Goal: Task Accomplishment & Management: Manage account settings

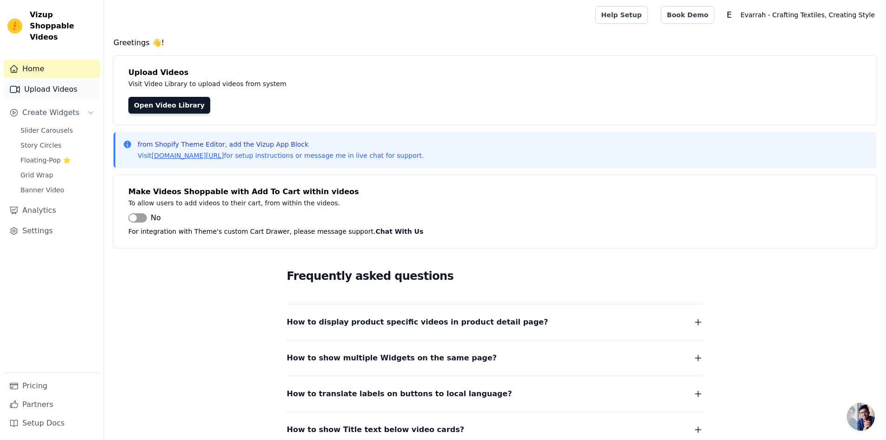
click at [54, 80] on link "Upload Videos" at bounding box center [52, 89] width 96 height 19
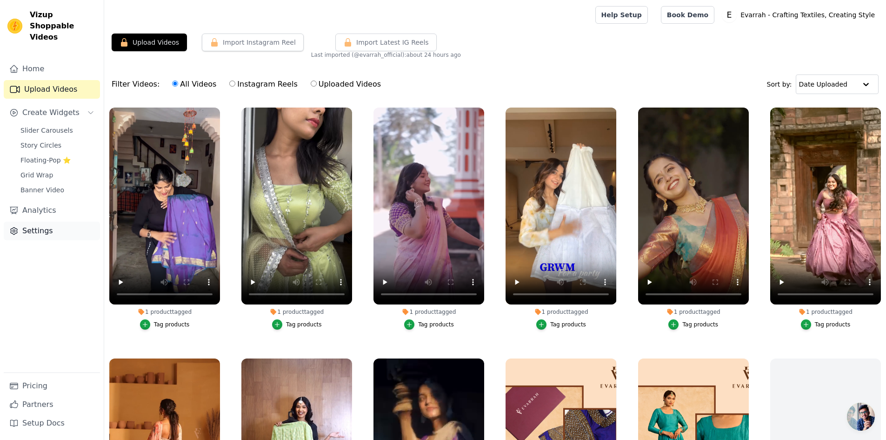
click at [29, 223] on link "Settings" at bounding box center [52, 230] width 96 height 19
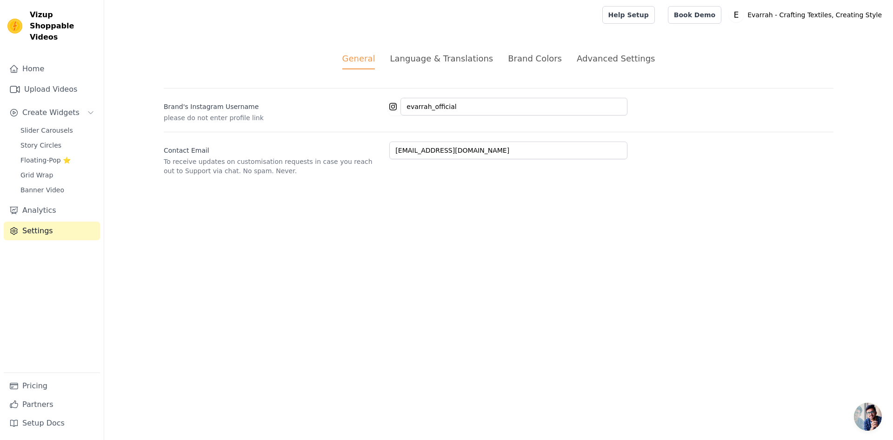
click at [454, 60] on div "Language & Translations" at bounding box center [441, 58] width 103 height 13
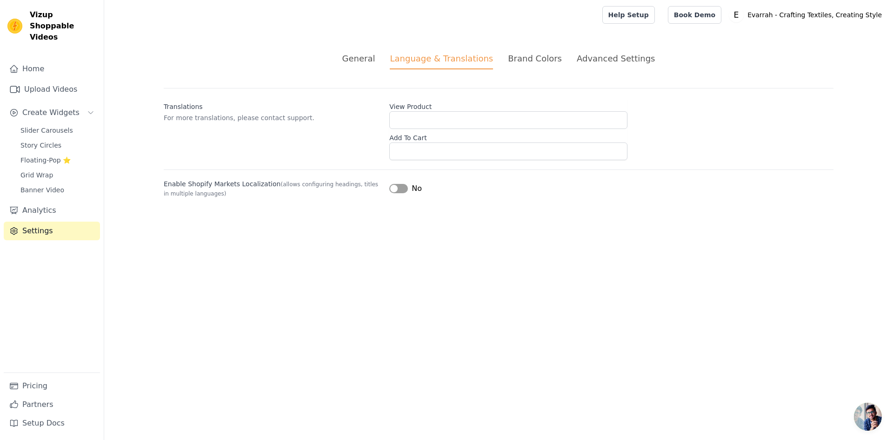
click at [512, 58] on div "Brand Colors" at bounding box center [535, 58] width 54 height 13
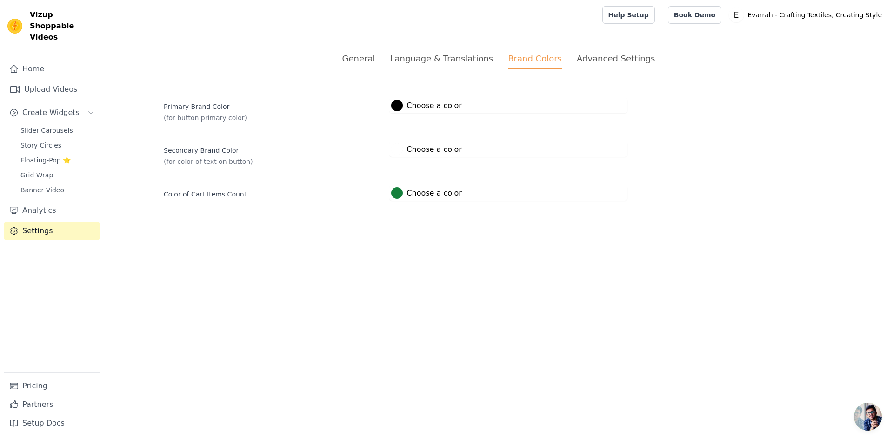
click at [590, 61] on div "Advanced Settings" at bounding box center [616, 58] width 78 height 13
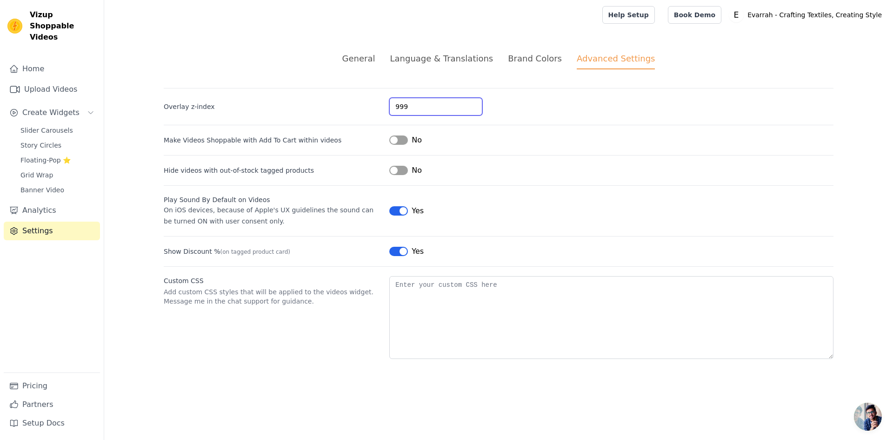
drag, startPoint x: 435, startPoint y: 104, endPoint x: 235, endPoint y: 106, distance: 199.6
click at [225, 103] on div "Overlay z-index 999" at bounding box center [499, 101] width 670 height 27
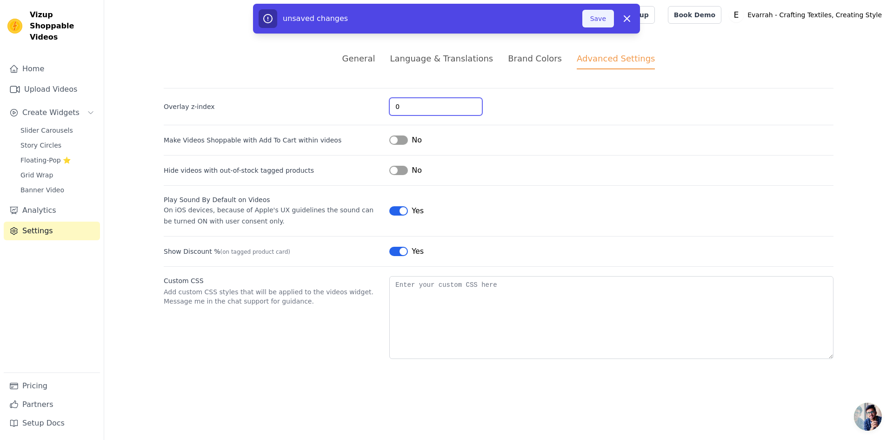
type input "0"
click at [599, 20] on button "Save" at bounding box center [598, 19] width 32 height 18
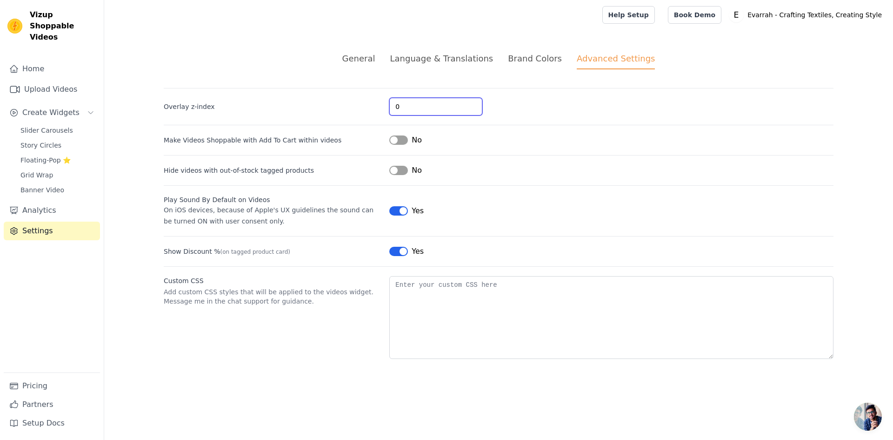
drag, startPoint x: 407, startPoint y: 107, endPoint x: 360, endPoint y: 109, distance: 47.5
click at [360, 109] on div "Overlay z-index 0" at bounding box center [499, 101] width 670 height 27
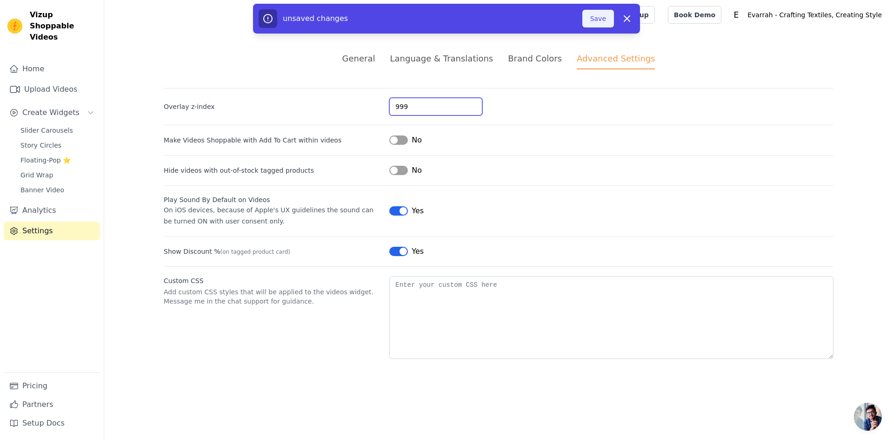
type input "999"
click at [595, 18] on button "Save" at bounding box center [598, 19] width 32 height 18
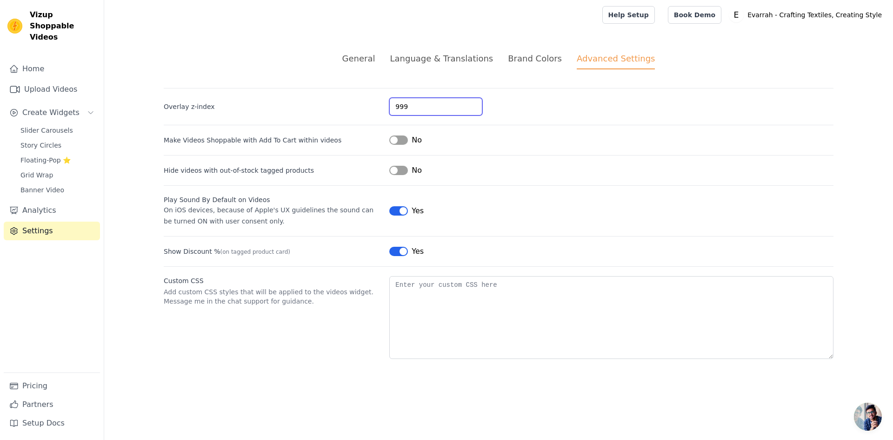
drag, startPoint x: 425, startPoint y: 105, endPoint x: 351, endPoint y: 111, distance: 74.2
click at [351, 110] on div "Overlay z-index 999" at bounding box center [499, 101] width 670 height 27
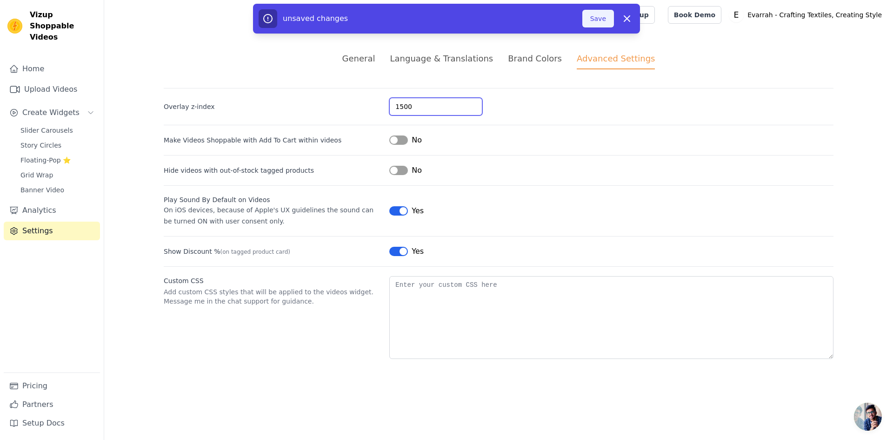
type input "1500"
click at [588, 15] on button "Save" at bounding box center [598, 19] width 32 height 18
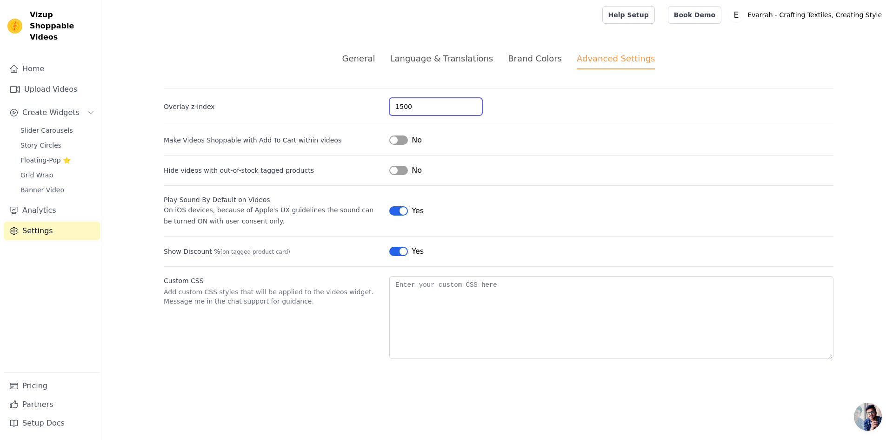
drag, startPoint x: 422, startPoint y: 100, endPoint x: 346, endPoint y: 117, distance: 77.6
click at [346, 117] on div "Overlay z-index 1500 Make Videos Shoppable with Add To Cart within videos Label…" at bounding box center [499, 223] width 670 height 271
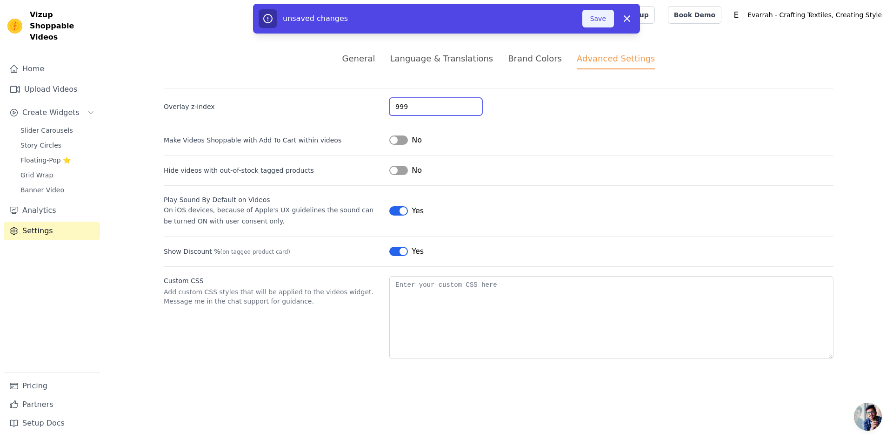
type input "999"
click at [603, 25] on button "Save" at bounding box center [598, 19] width 32 height 18
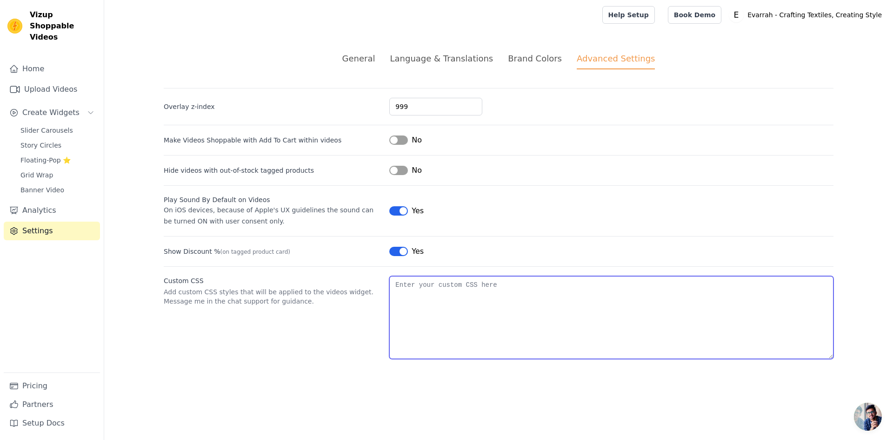
click at [440, 289] on textarea "Custom CSS" at bounding box center [611, 317] width 444 height 83
paste textarea "a[href*="shopify.com"], a[href*="evarrah.com"], a[href*="vizupcommerce.com"], a…"
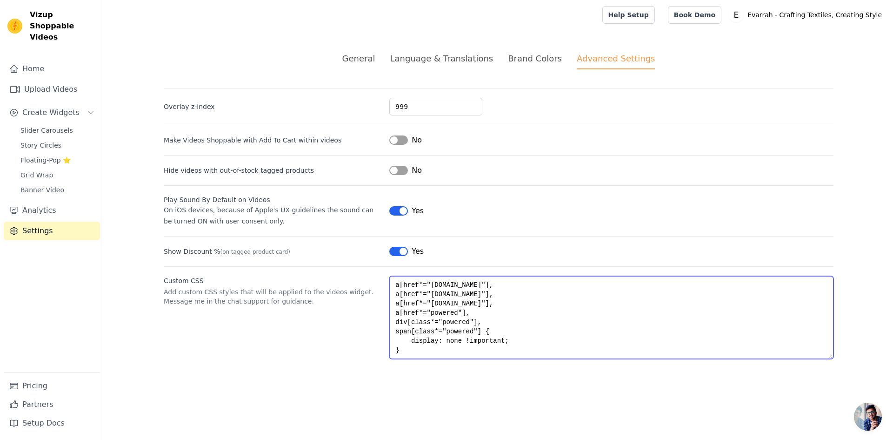
scroll to position [5, 0]
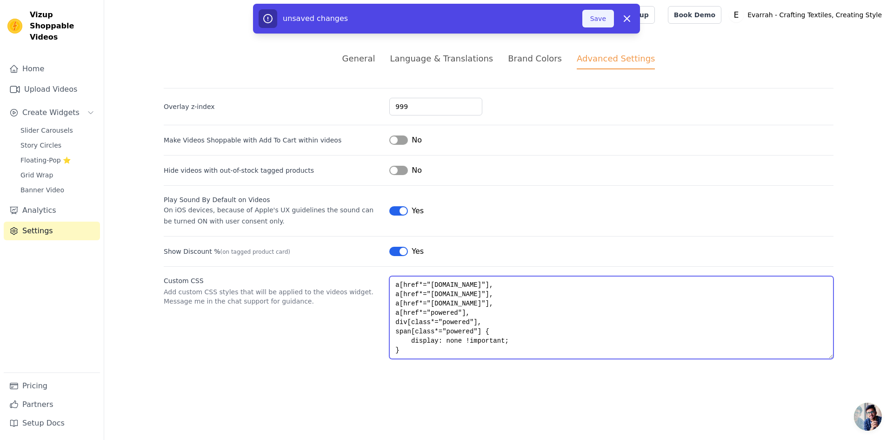
type textarea "a[href*="shopify.com"], a[href*="evarrah.com"], a[href*="vizupcommerce.com"], a…"
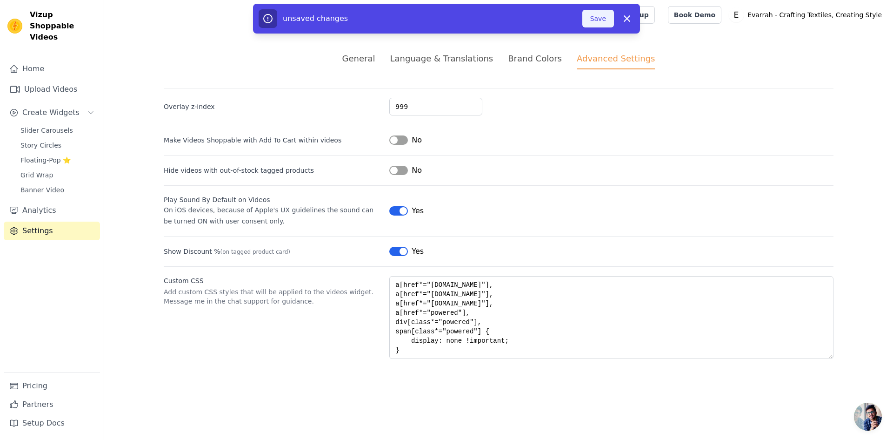
click at [593, 21] on button "Save" at bounding box center [598, 19] width 32 height 18
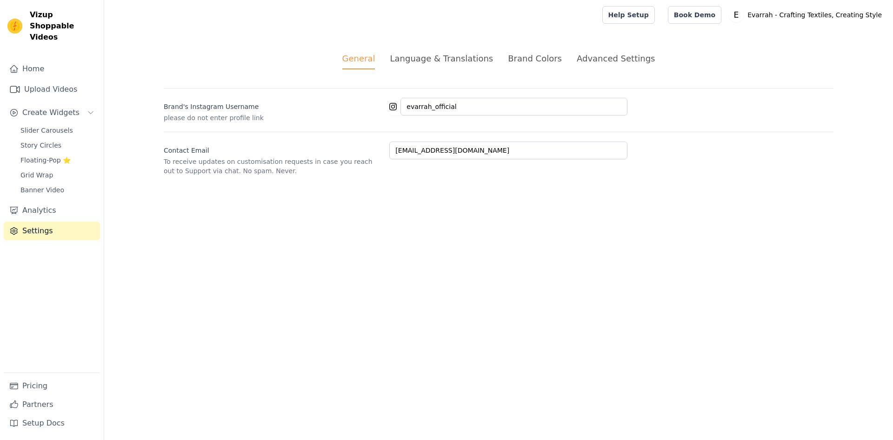
click at [620, 48] on div "General Language & Translations Brand Colors Advanced Settings unsaved changes …" at bounding box center [498, 114] width 714 height 168
click at [614, 59] on div "Advanced Settings" at bounding box center [616, 58] width 78 height 13
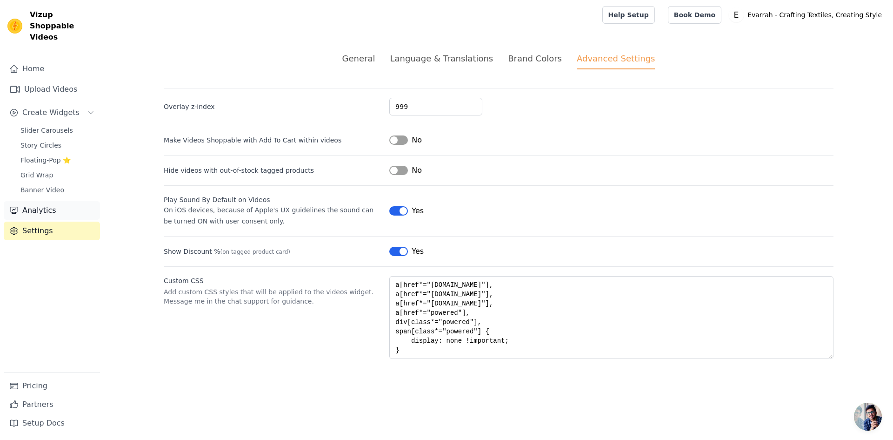
click at [45, 201] on link "Analytics" at bounding box center [52, 210] width 96 height 19
